Goal: Task Accomplishment & Management: Complete application form

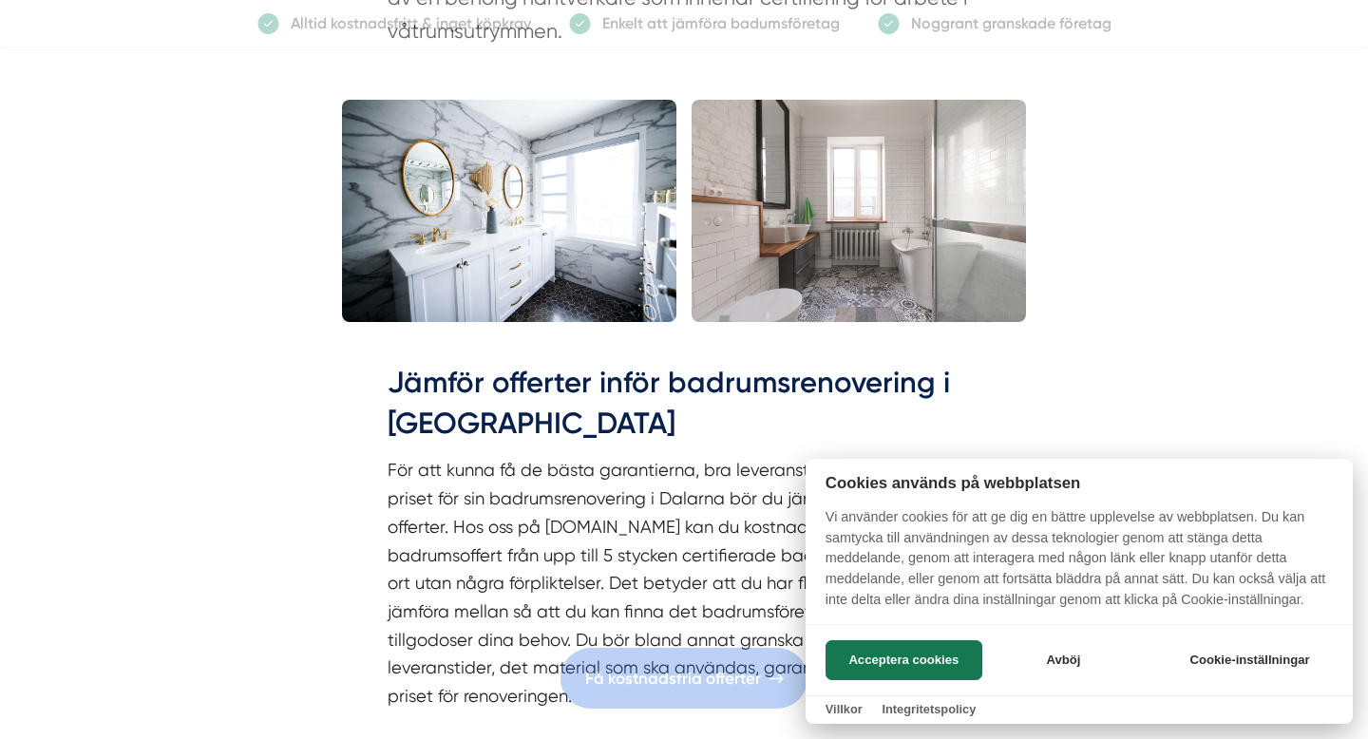
scroll to position [1429, 0]
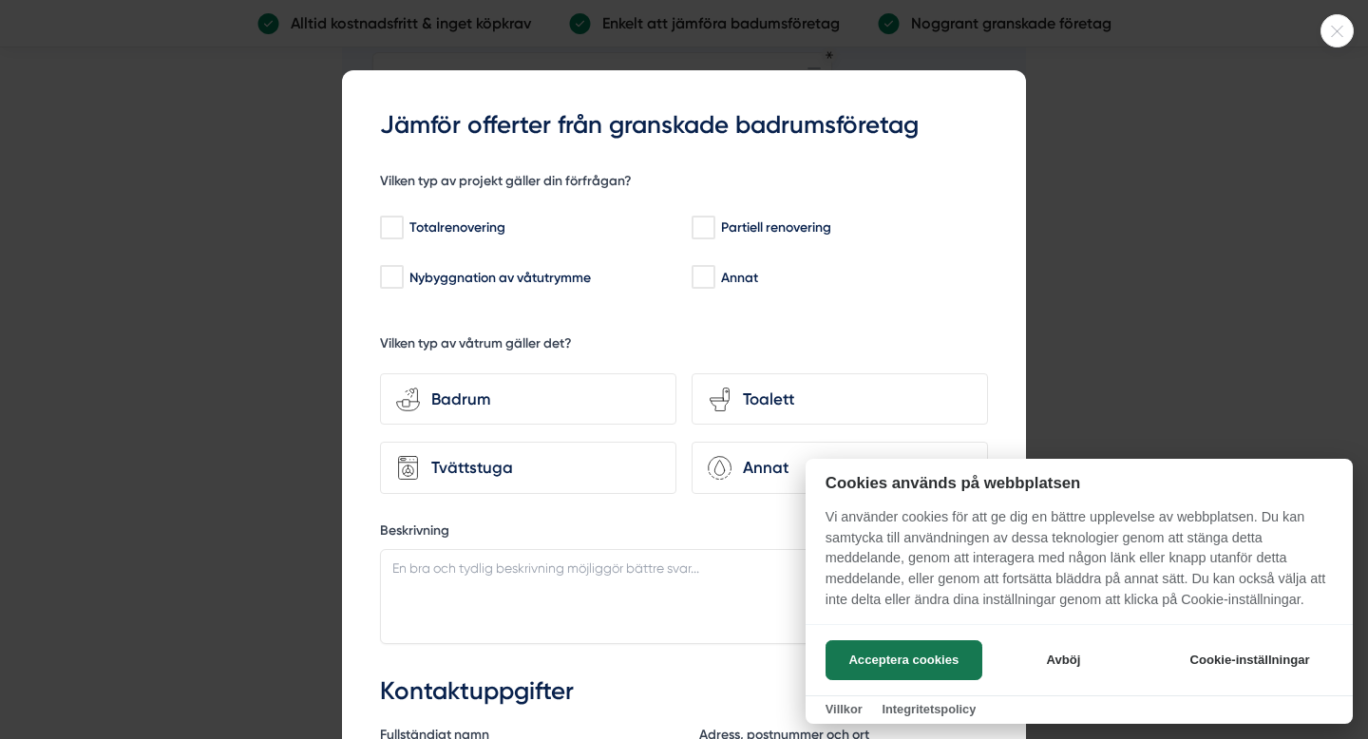
scroll to position [3815, 0]
click at [439, 235] on div "Totalrenovering" at bounding box center [526, 227] width 292 height 19
click at [402, 235] on input "Totalrenovering" at bounding box center [391, 227] width 22 height 19
checkbox input "true"
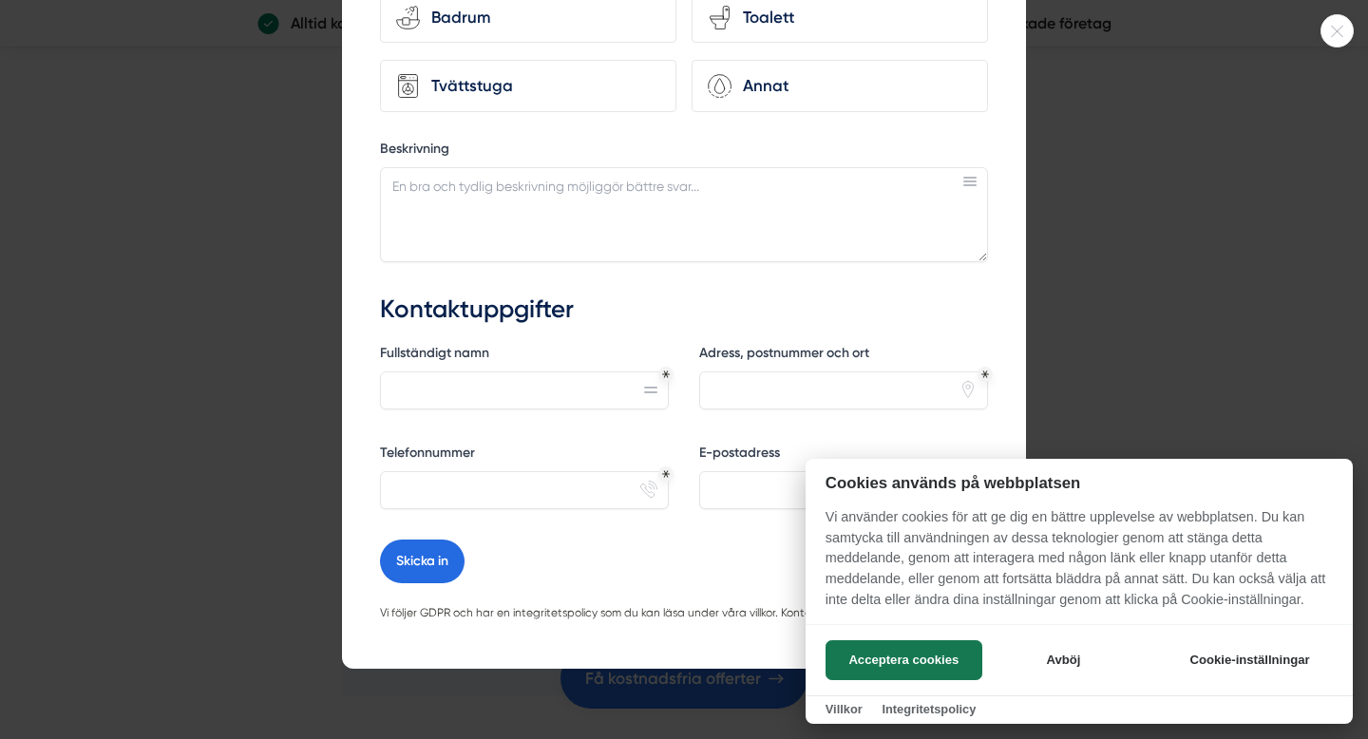
scroll to position [0, 0]
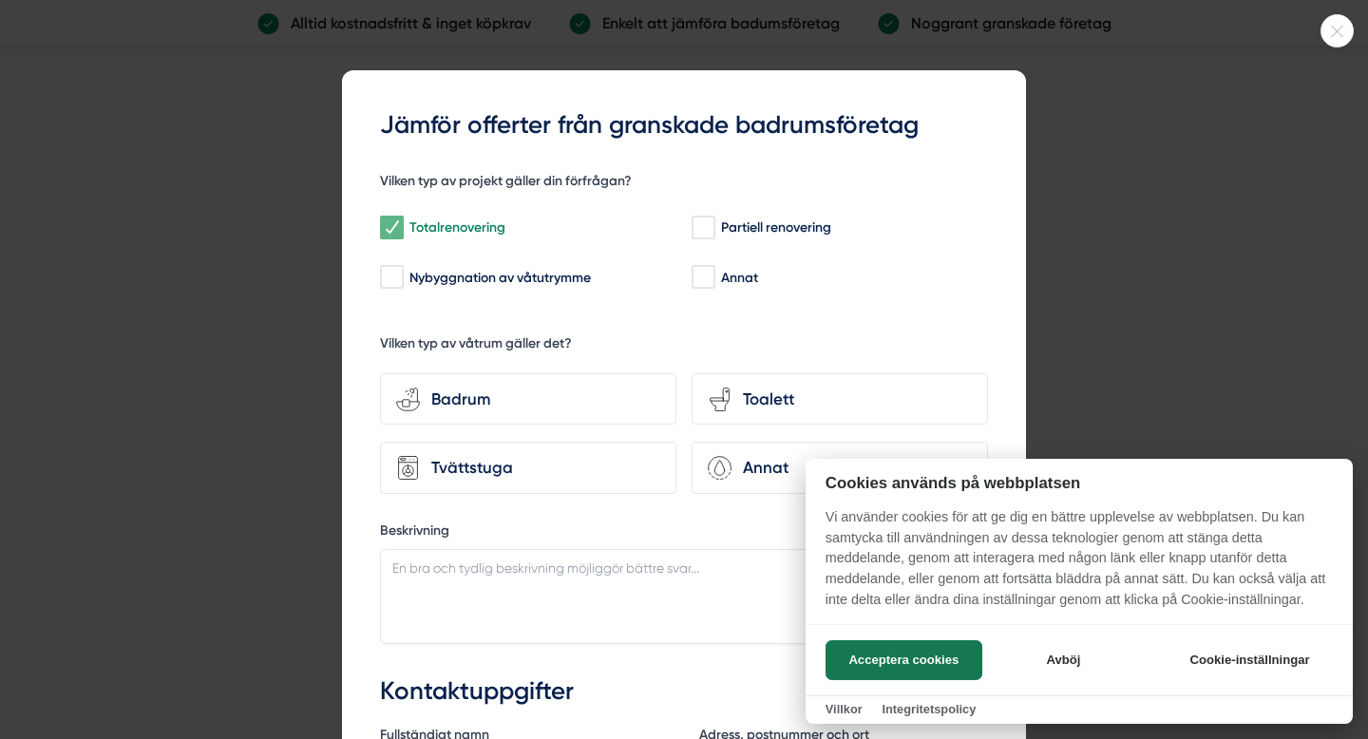
click at [1329, 34] on icon at bounding box center [1336, 31] width 31 height 11
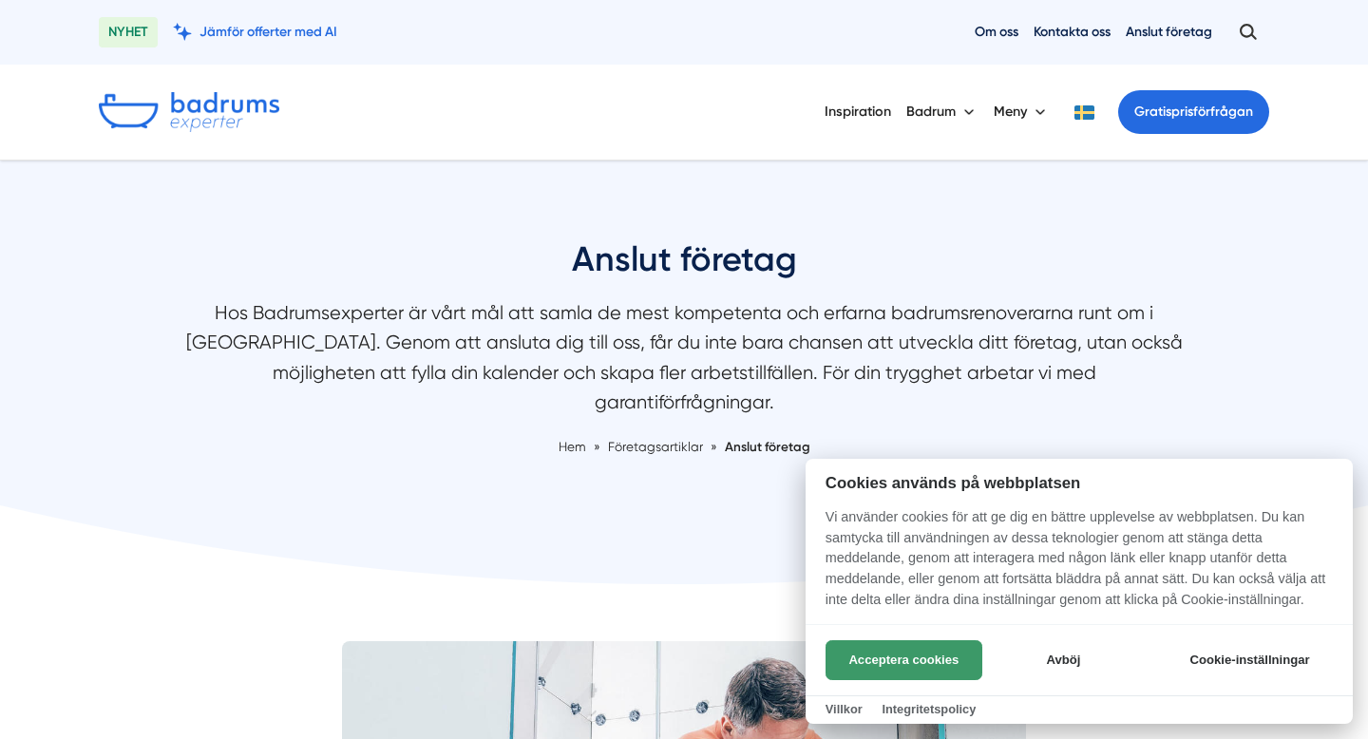
click at [886, 659] on button "Acceptera cookies" at bounding box center [904, 660] width 157 height 40
